Goal: Transaction & Acquisition: Obtain resource

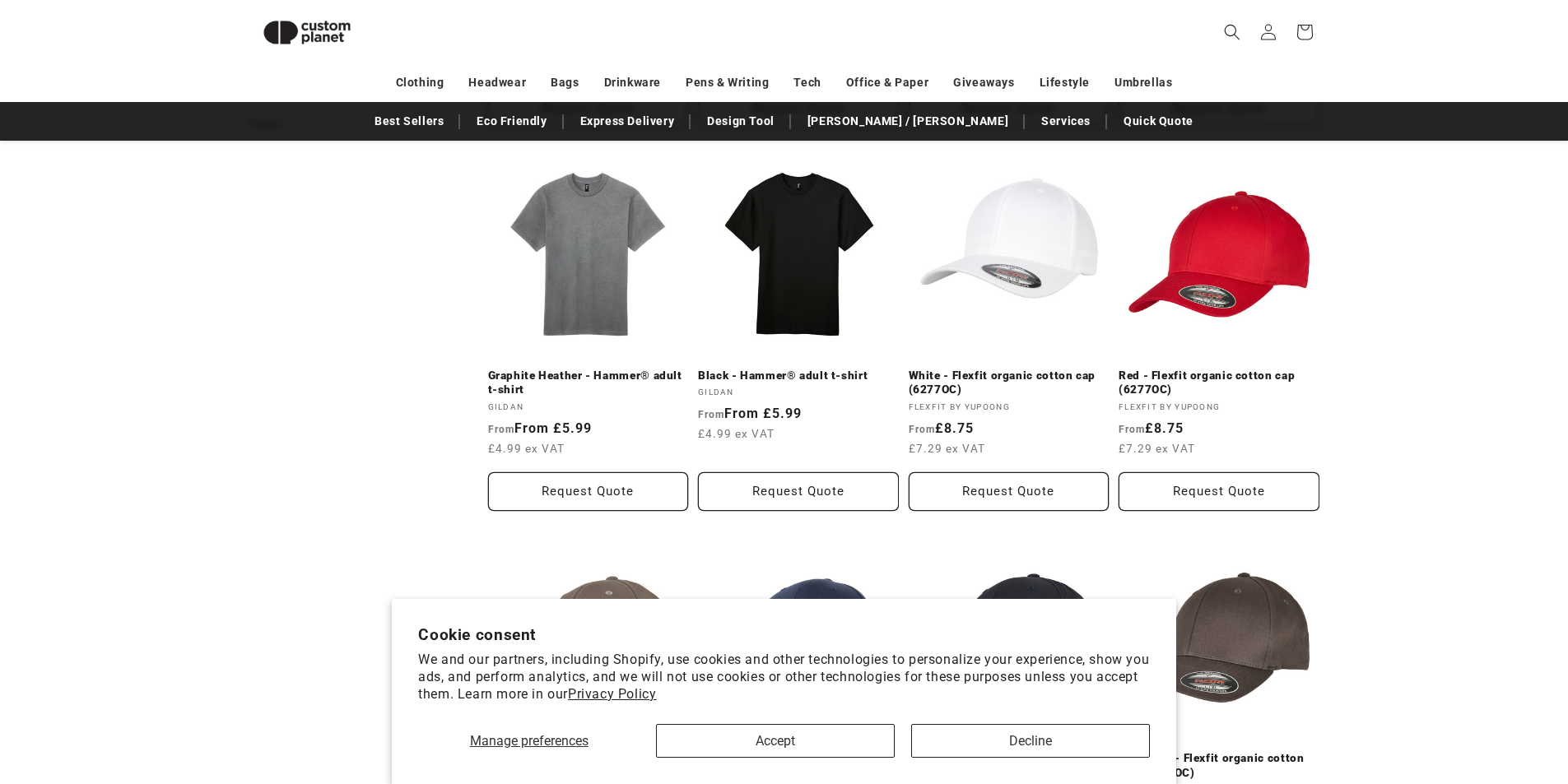
scroll to position [965, 0]
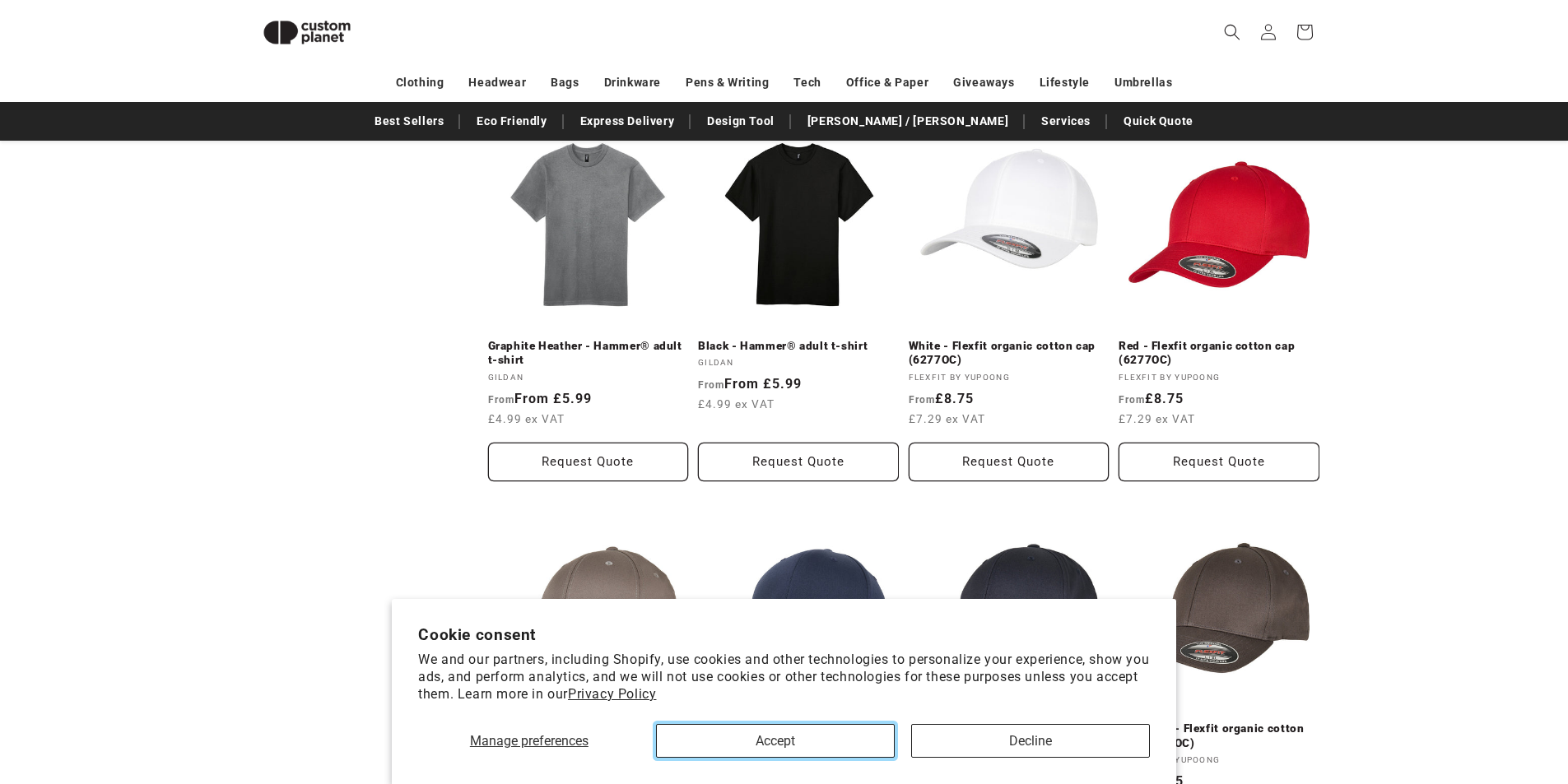
click at [780, 735] on button "Accept" at bounding box center [775, 741] width 238 height 34
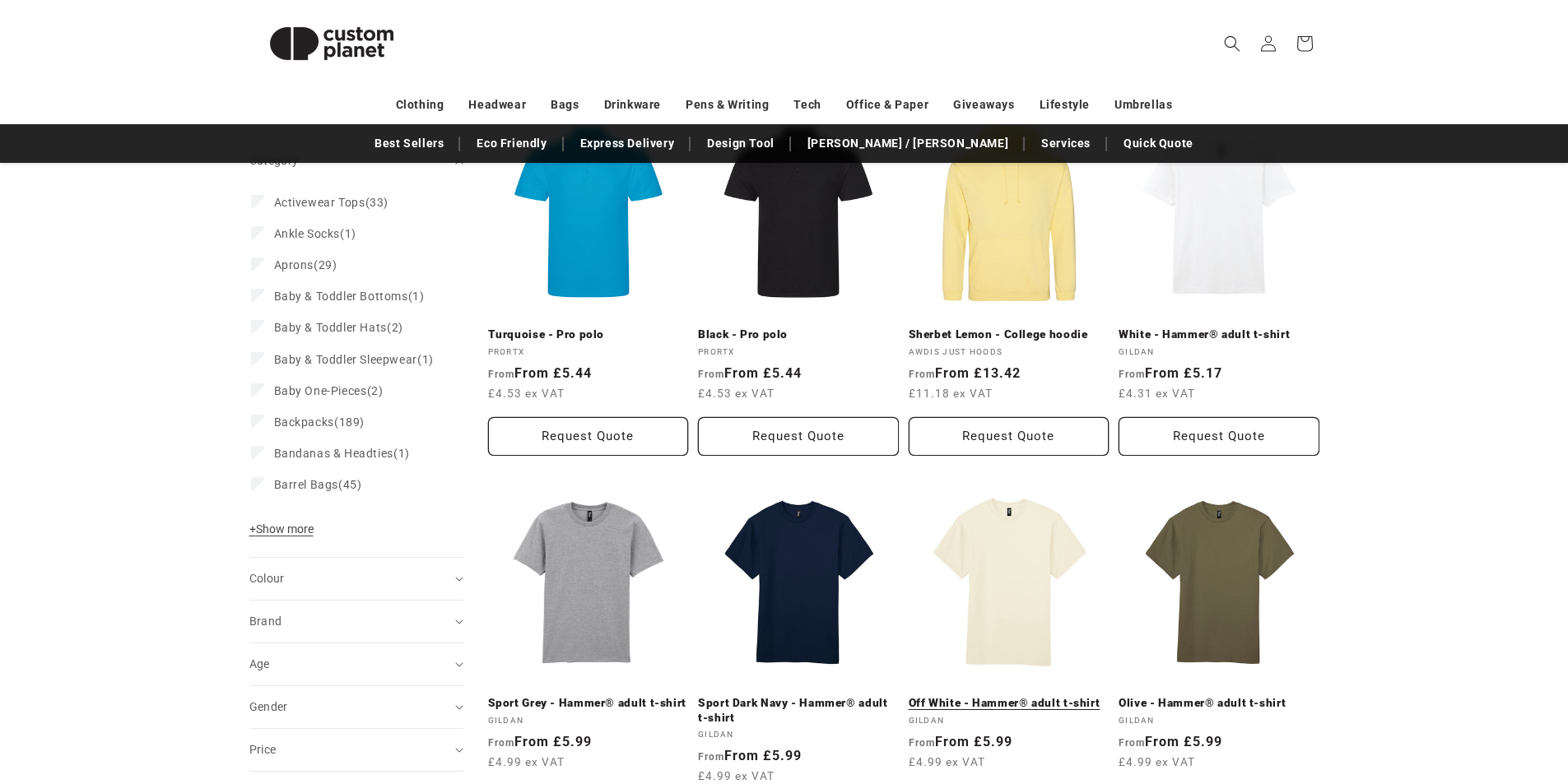
scroll to position [329, 0]
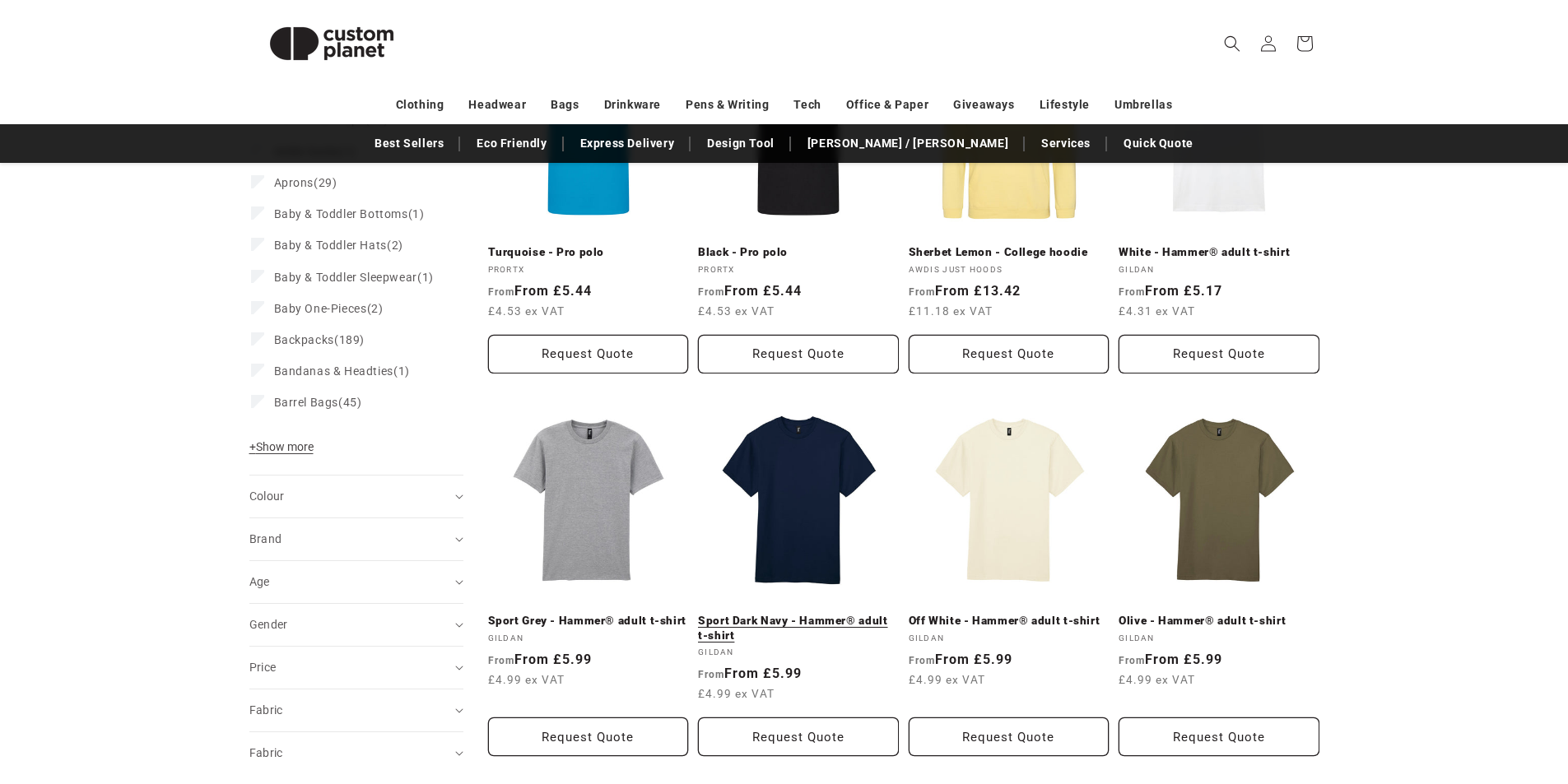
click at [788, 614] on link "Sport Dark Navy - Hammer® adult t-shirt" at bounding box center [799, 628] width 201 height 29
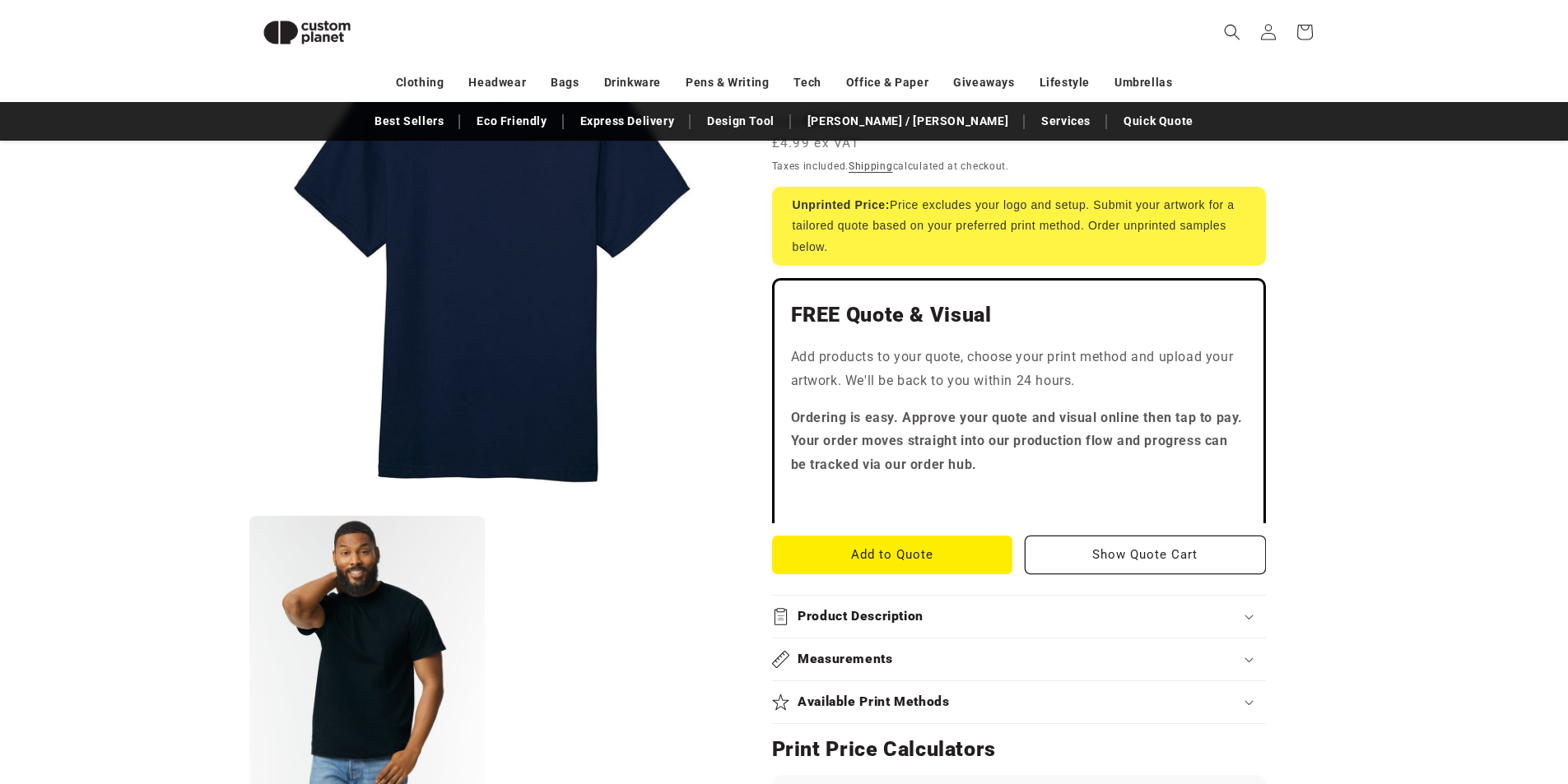
scroll to position [60, 0]
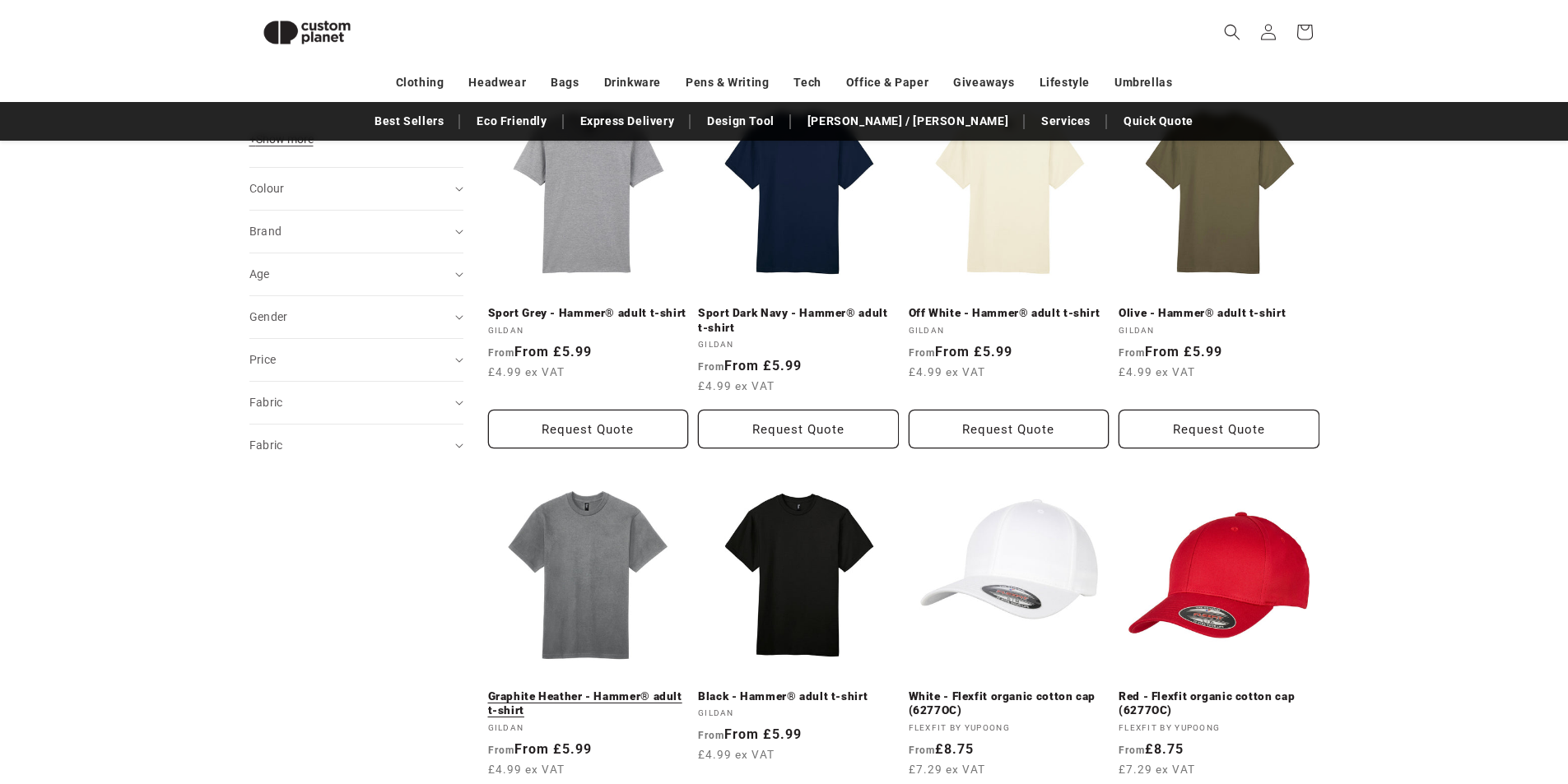
scroll to position [717, 0]
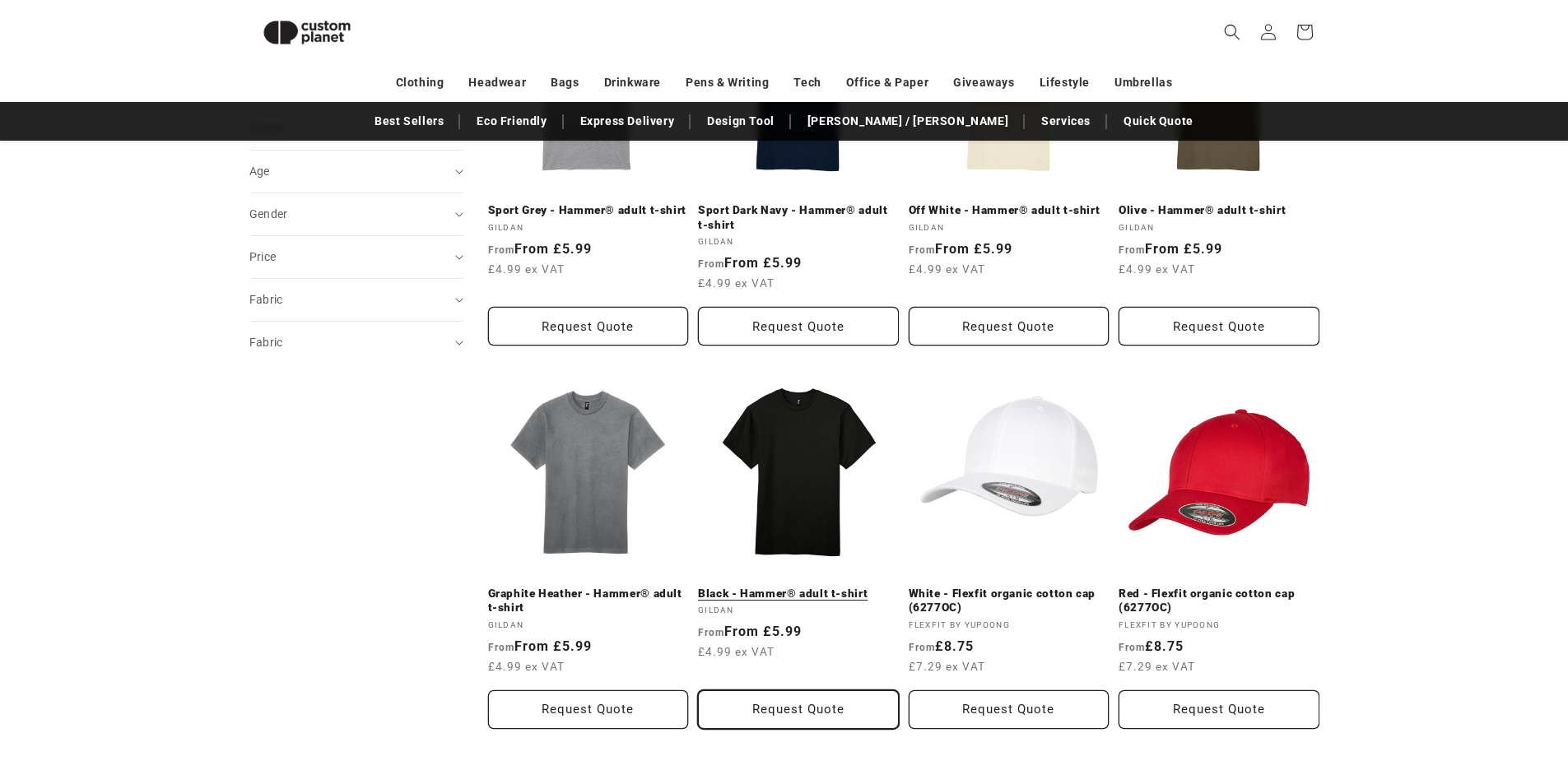
click at [799, 696] on button "Request Quote" at bounding box center [799, 709] width 201 height 39
click at [741, 586] on link "Black - Hammer® adult t-shirt" at bounding box center [799, 594] width 201 height 15
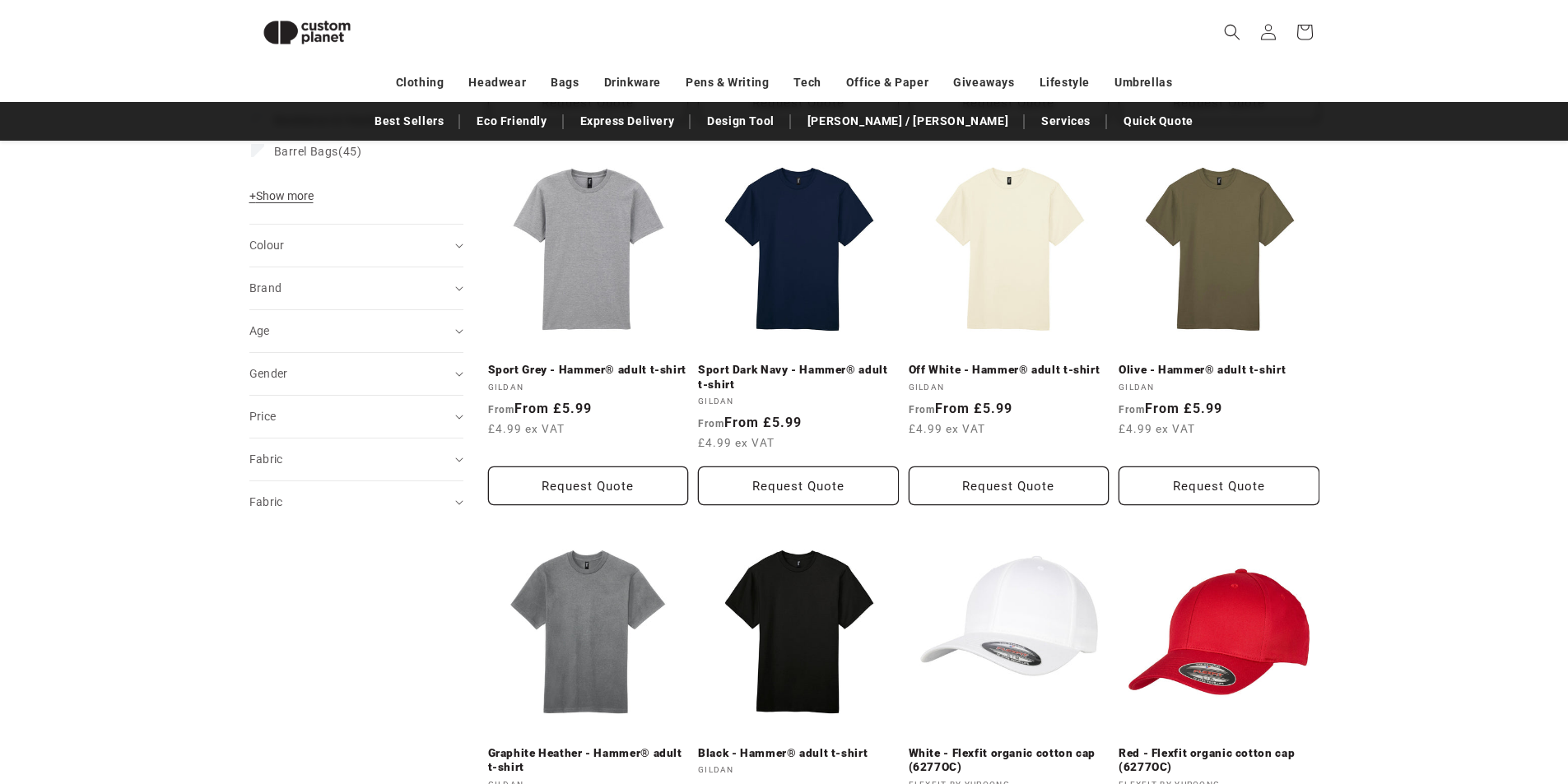
scroll to position [553, 0]
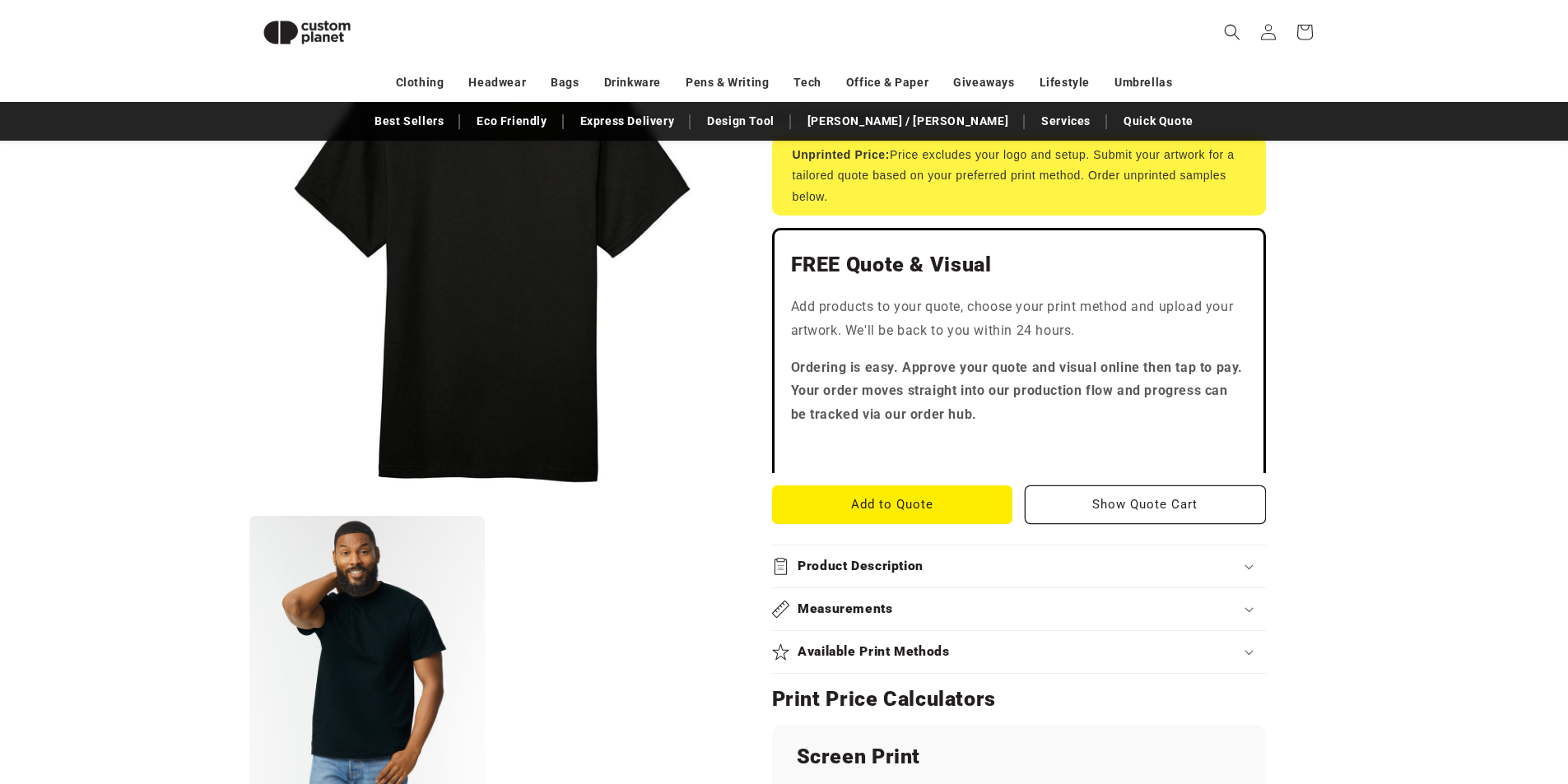
scroll to position [307, 0]
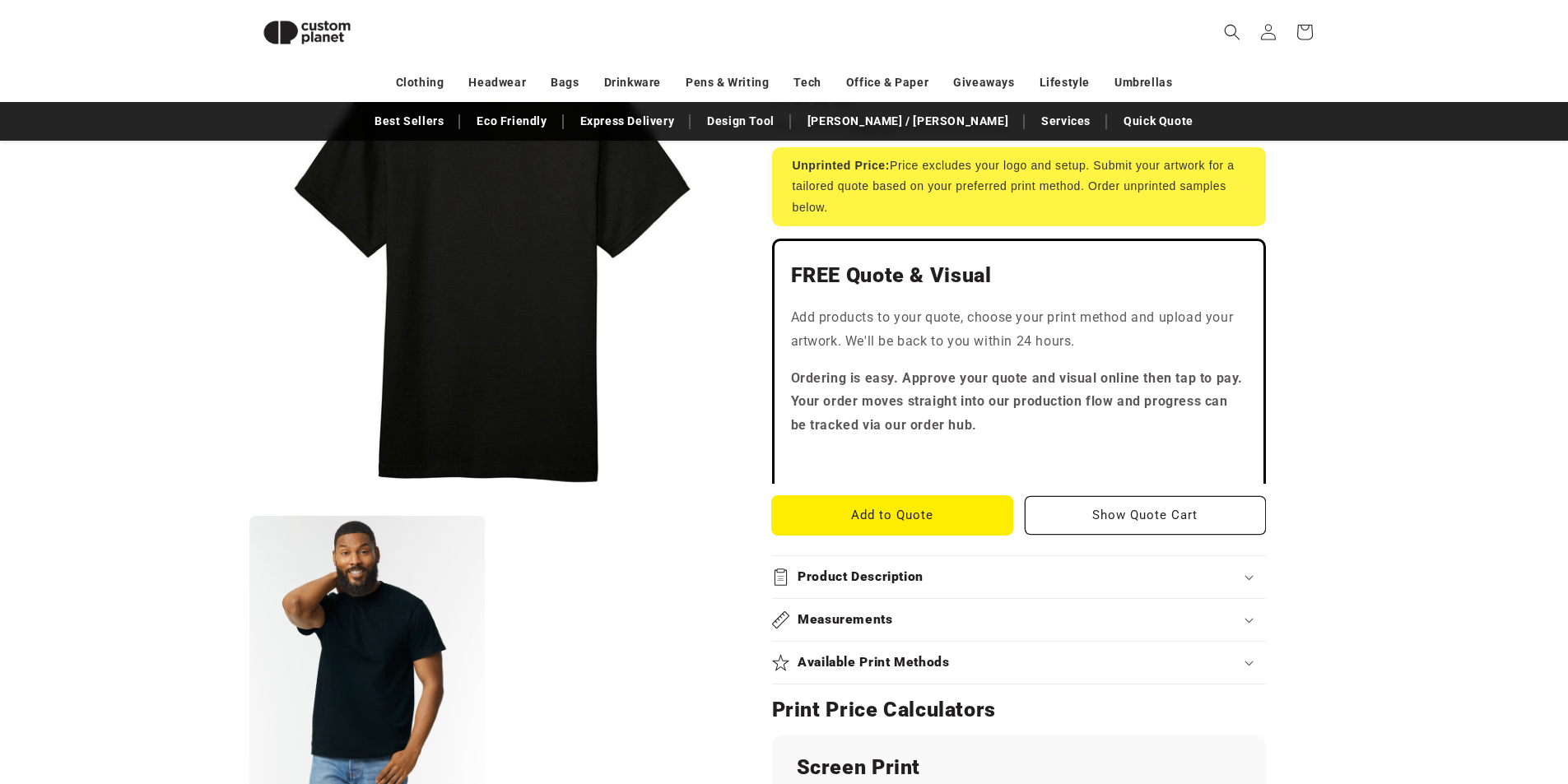
click at [938, 519] on button "Add to Quote" at bounding box center [892, 515] width 241 height 39
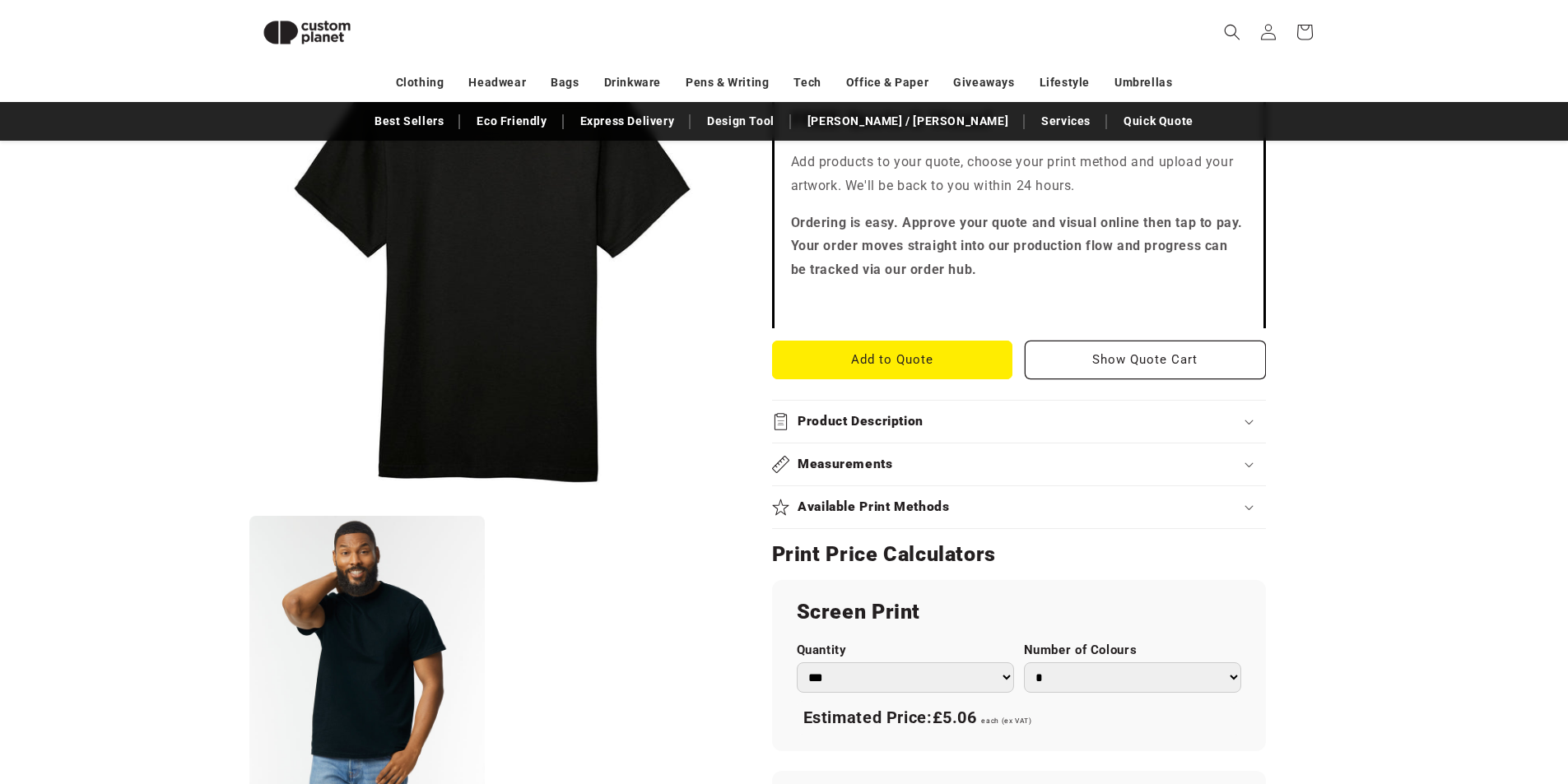
scroll to position [554, 0]
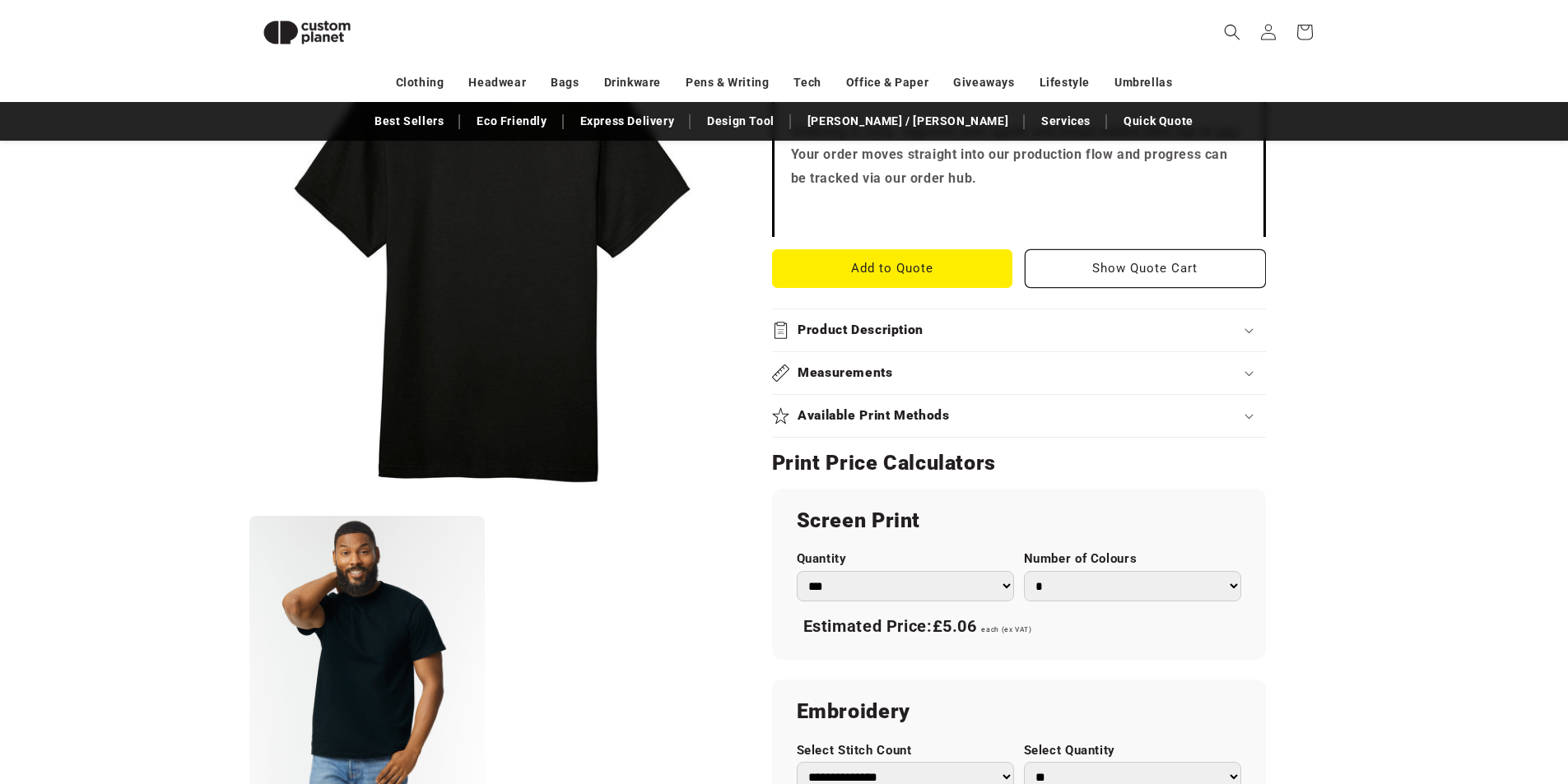
click at [923, 332] on h2 "Product Description" at bounding box center [860, 331] width 126 height 18
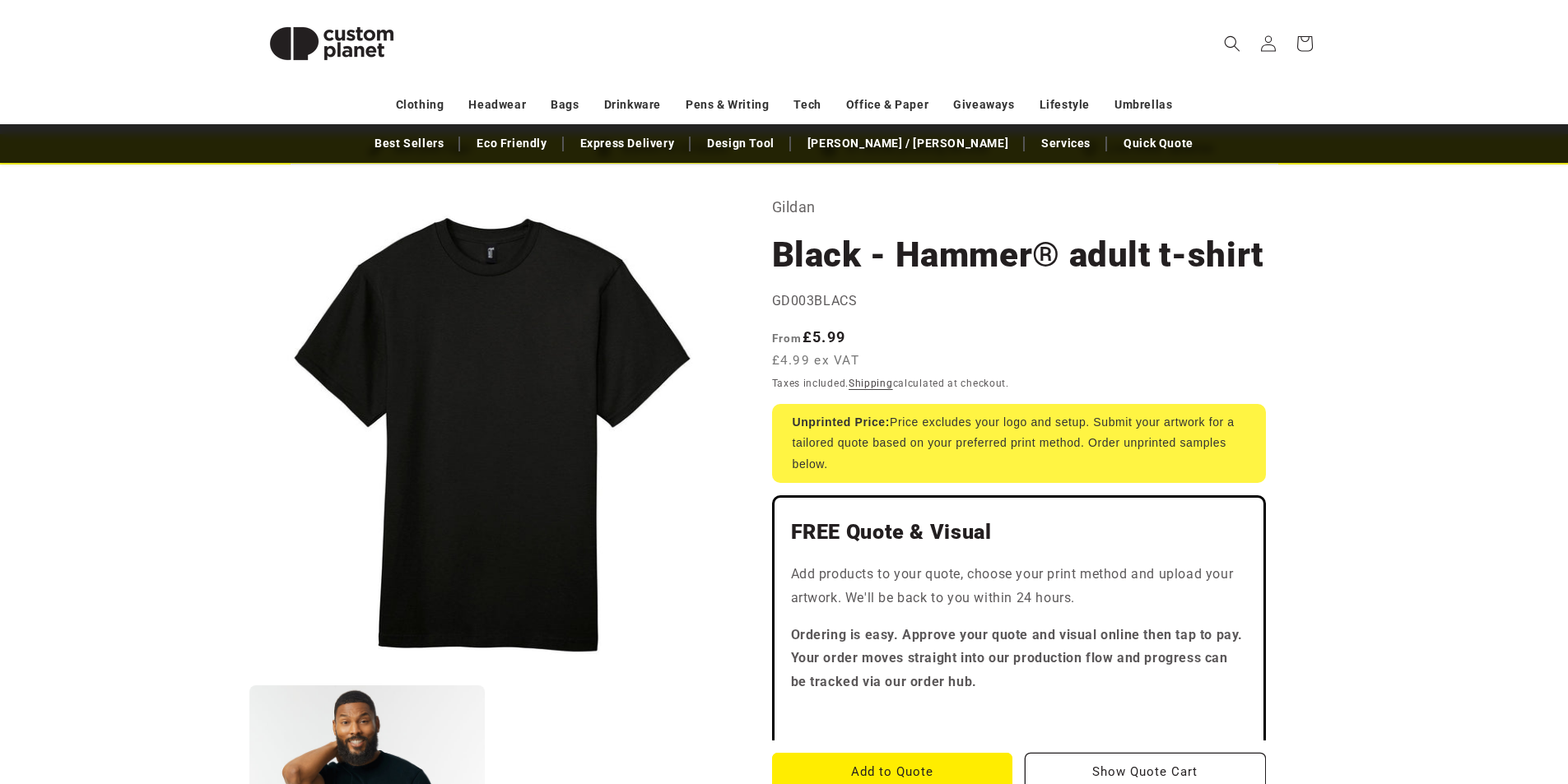
scroll to position [0, 0]
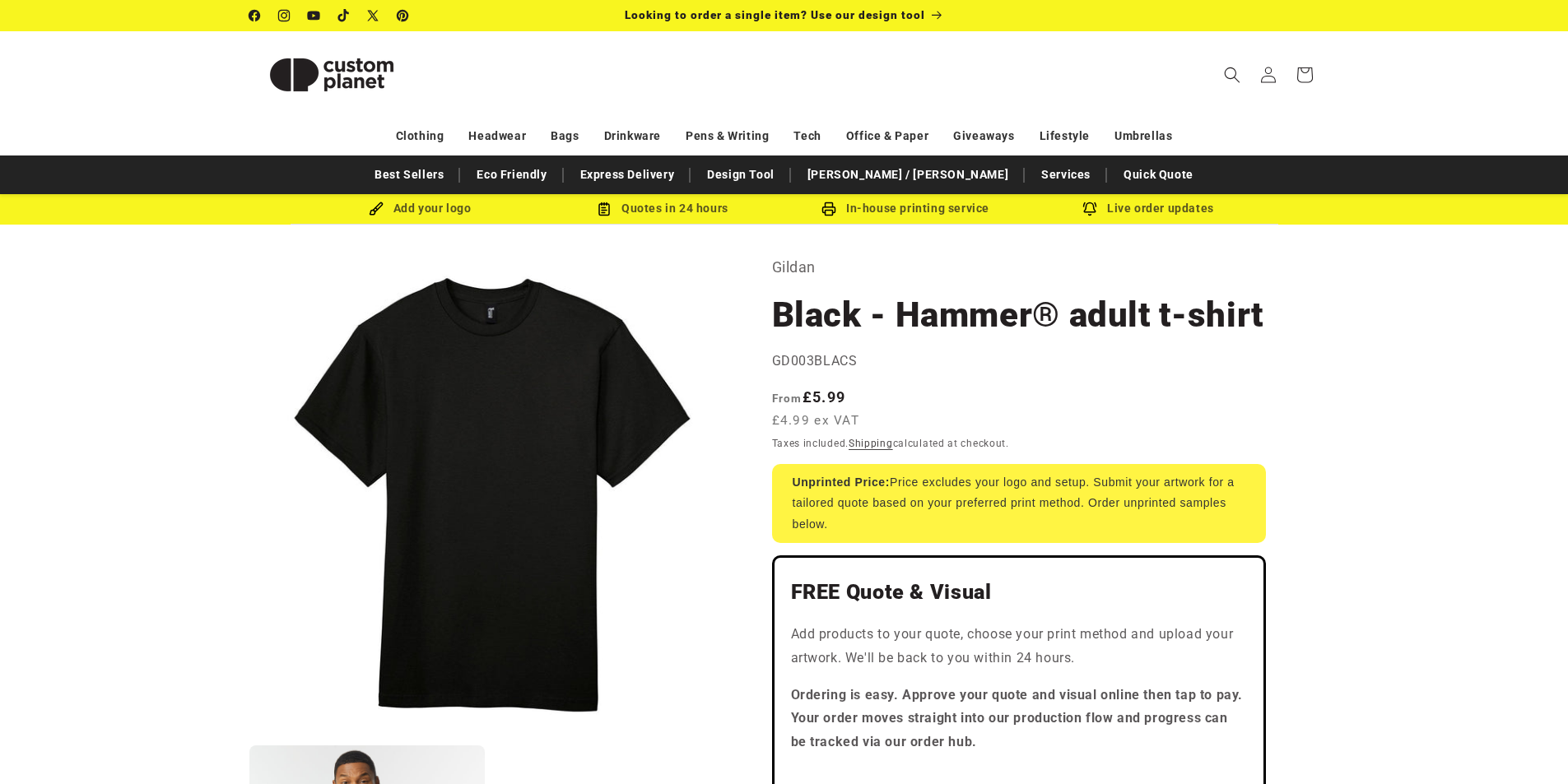
click at [345, 12] on icon at bounding box center [342, 15] width 11 height 12
